Goal: Task Accomplishment & Management: Use online tool/utility

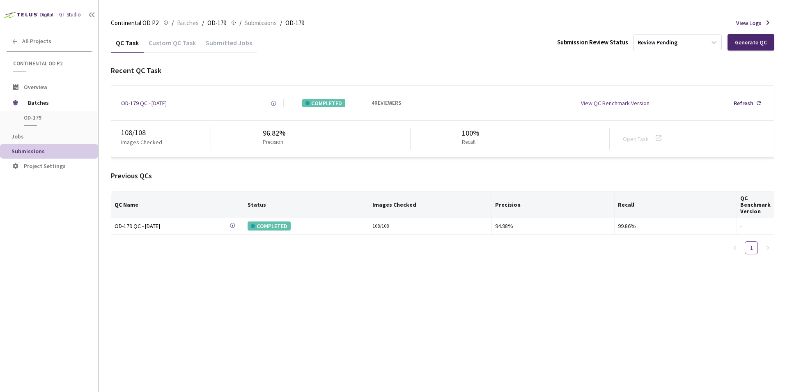
click at [174, 47] on div "Custom QC Task" at bounding box center [172, 46] width 57 height 14
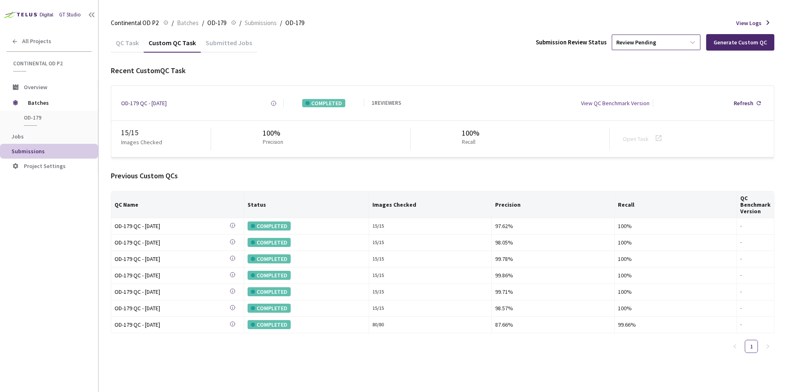
click at [669, 38] on div "Review Pending" at bounding box center [648, 42] width 73 height 13
click at [451, 36] on div "QC Task Custom QC Task Submitted Jobs Submission Review Status option Approve f…" at bounding box center [442, 42] width 663 height 19
click at [632, 47] on div "Review Pending" at bounding box center [648, 42] width 73 height 13
click at [433, 44] on div "QC Task Custom QC Task Submitted Jobs Submission Review Status option Approve f…" at bounding box center [442, 42] width 663 height 19
click at [46, 101] on span "Batches" at bounding box center [56, 102] width 56 height 16
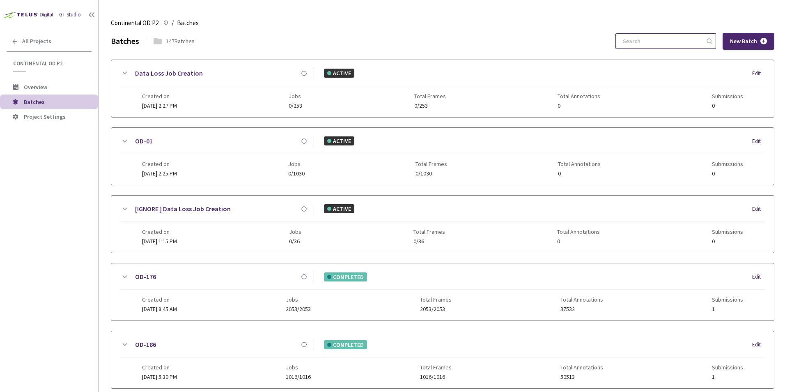
click at [636, 44] on input at bounding box center [661, 41] width 87 height 15
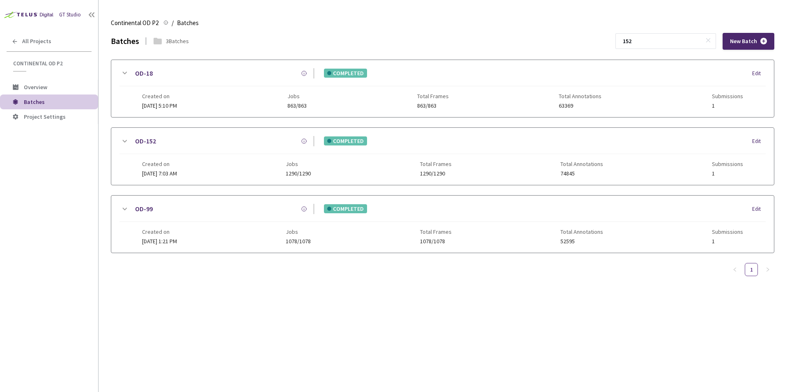
type input "152"
click at [127, 141] on icon at bounding box center [124, 141] width 10 height 10
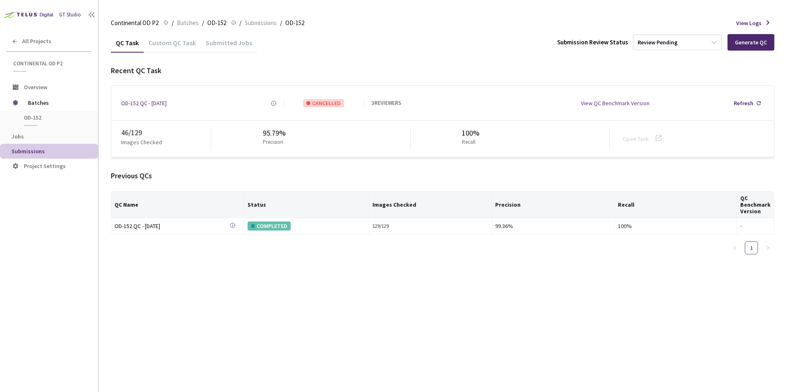
click at [154, 41] on div "Custom QC Task" at bounding box center [172, 46] width 57 height 14
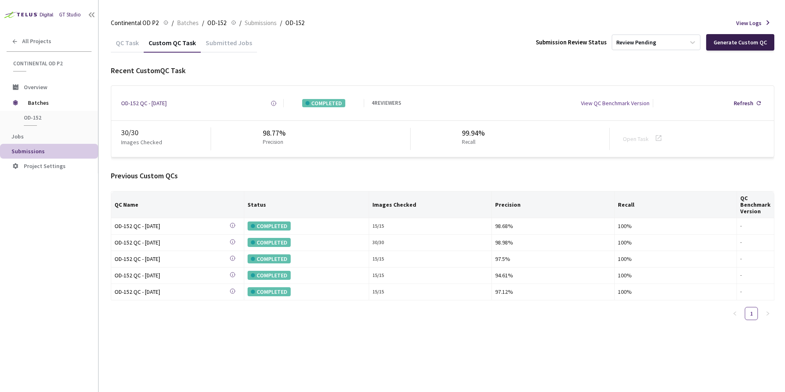
click at [724, 46] on div "Generate Custom QC" at bounding box center [740, 42] width 68 height 16
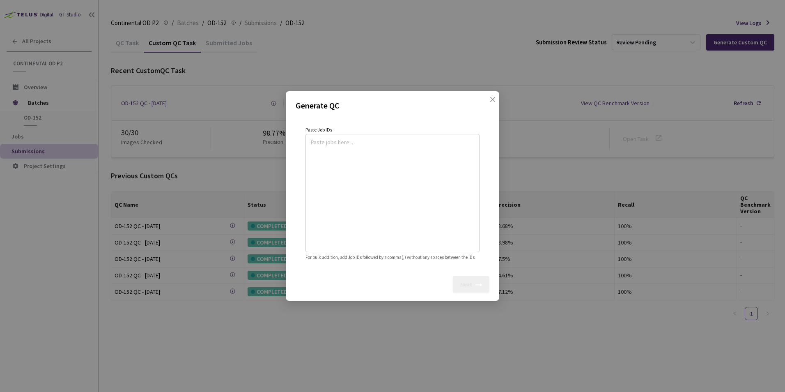
click at [373, 156] on textarea at bounding box center [392, 192] width 163 height 112
paste textarea
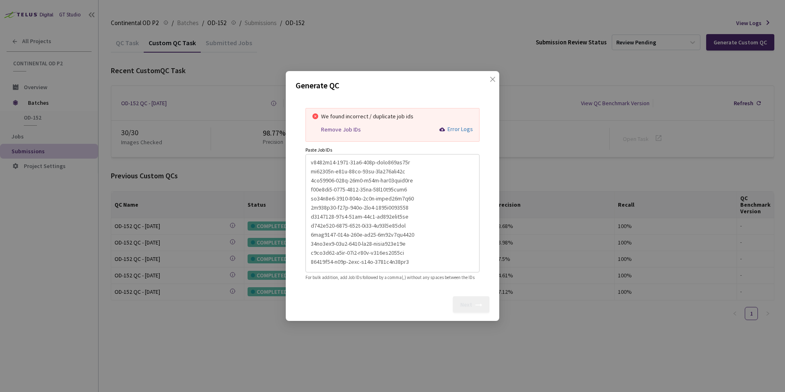
scroll to position [163, 0]
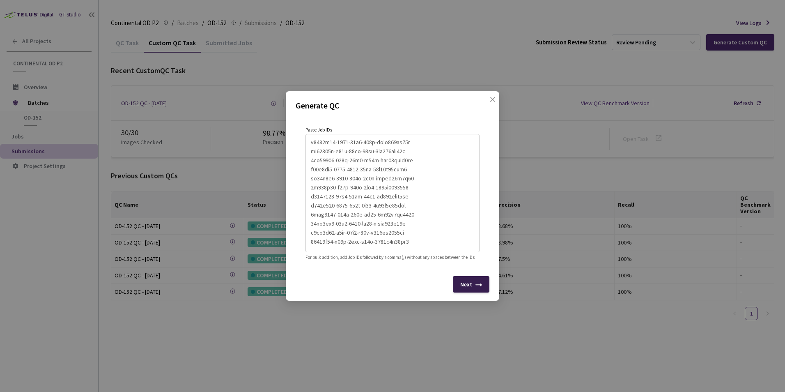
type textarea "a861e715-4722-4d2e-9ee7-c5c6080765cb fe0410df-79e9-40e3-a5a0-aad0d5613438 cf8cb…"
click at [480, 288] on icon at bounding box center [478, 286] width 7 height 7
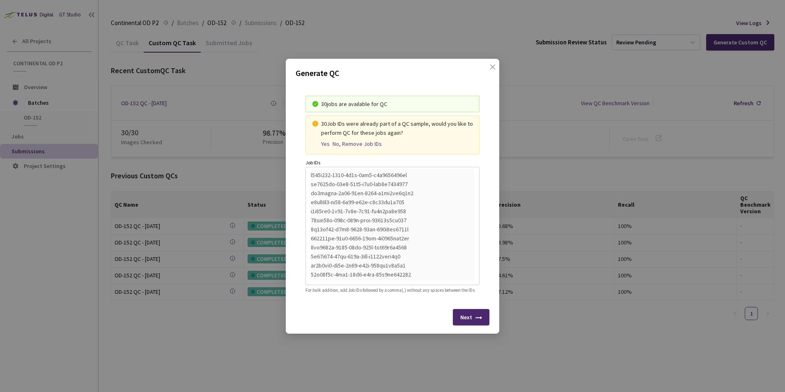
click at [323, 140] on div "Yes" at bounding box center [325, 143] width 9 height 7
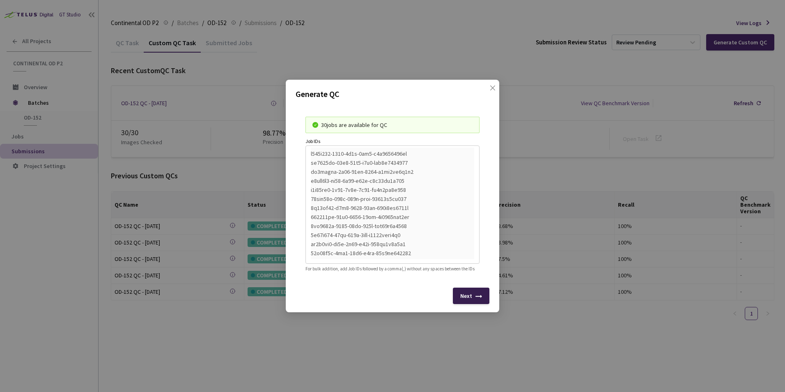
click at [472, 299] on div "Next" at bounding box center [466, 295] width 12 height 7
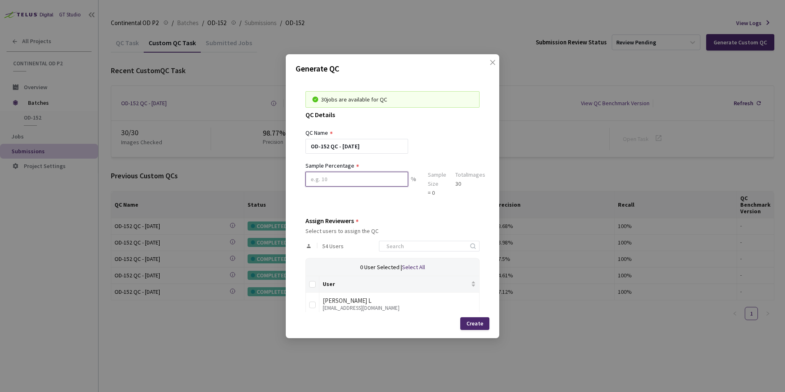
click at [318, 180] on input at bounding box center [356, 179] width 103 height 15
type input "100"
click at [421, 247] on input at bounding box center [424, 246] width 87 height 10
type input "sa"
click at [311, 305] on input "checkbox" at bounding box center [312, 304] width 7 height 7
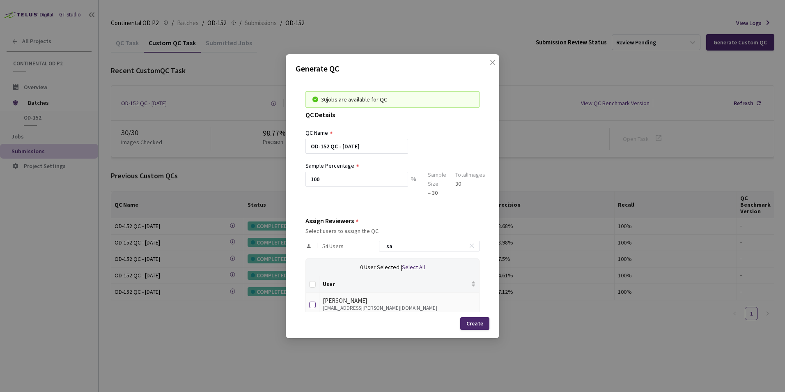
checkbox input "true"
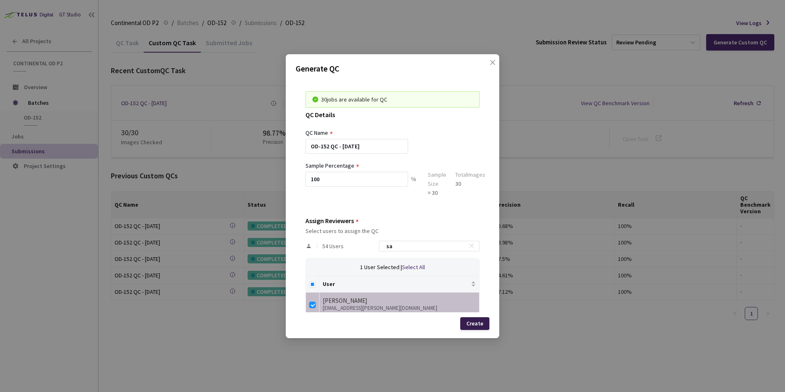
click at [478, 325] on div "Create" at bounding box center [474, 323] width 17 height 7
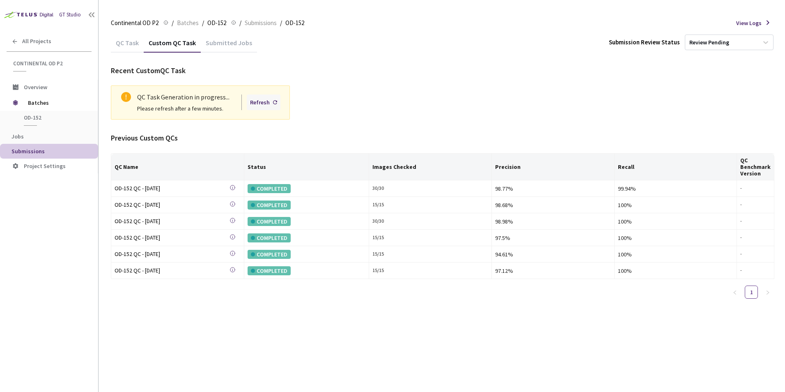
click at [264, 109] on div "Refresh" at bounding box center [264, 102] width 34 height 16
click at [265, 103] on div "Refresh" at bounding box center [260, 102] width 20 height 9
click at [266, 103] on div "Refresh" at bounding box center [260, 102] width 20 height 9
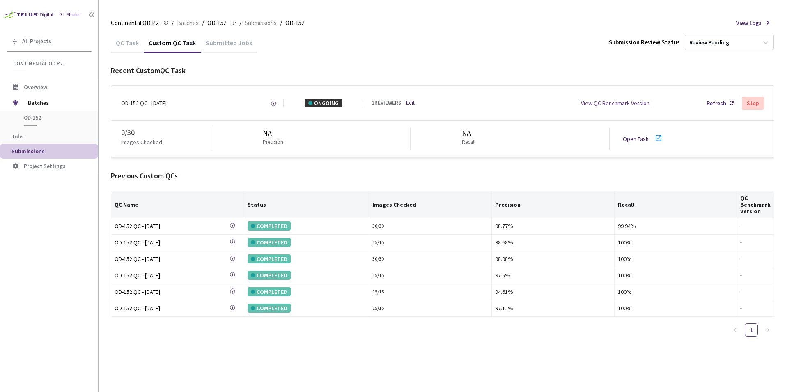
click at [656, 139] on icon at bounding box center [658, 138] width 10 height 10
